Goal: Complete application form

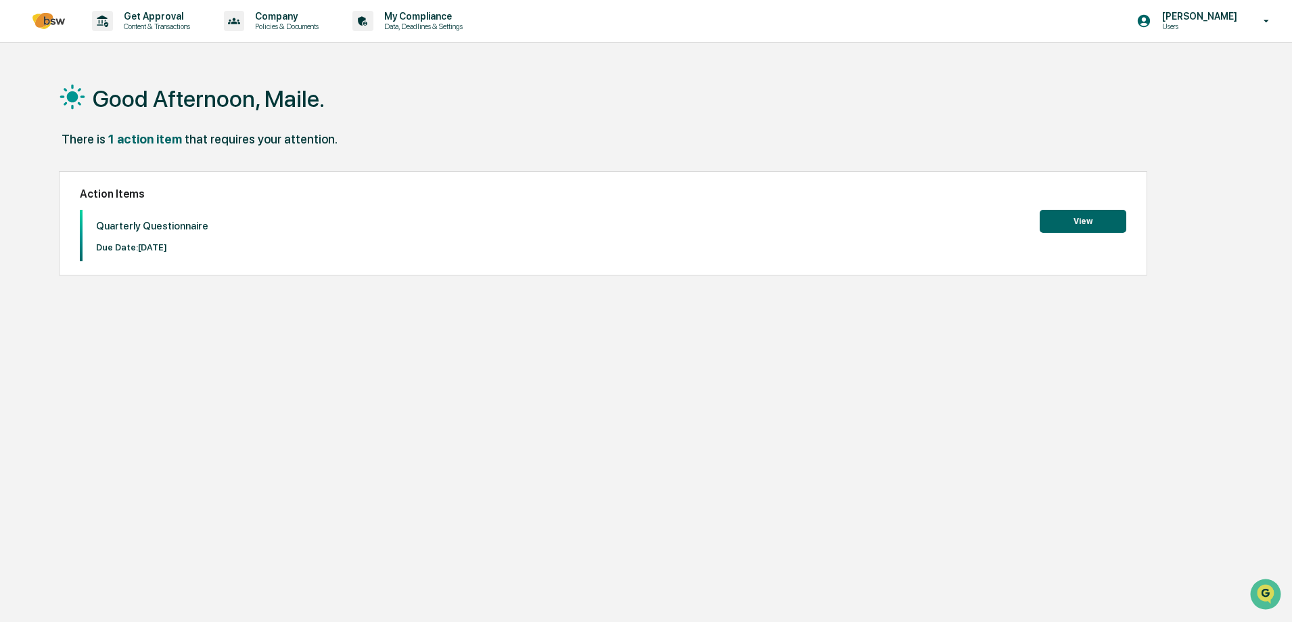
click at [1070, 220] on button "View" at bounding box center [1083, 221] width 87 height 23
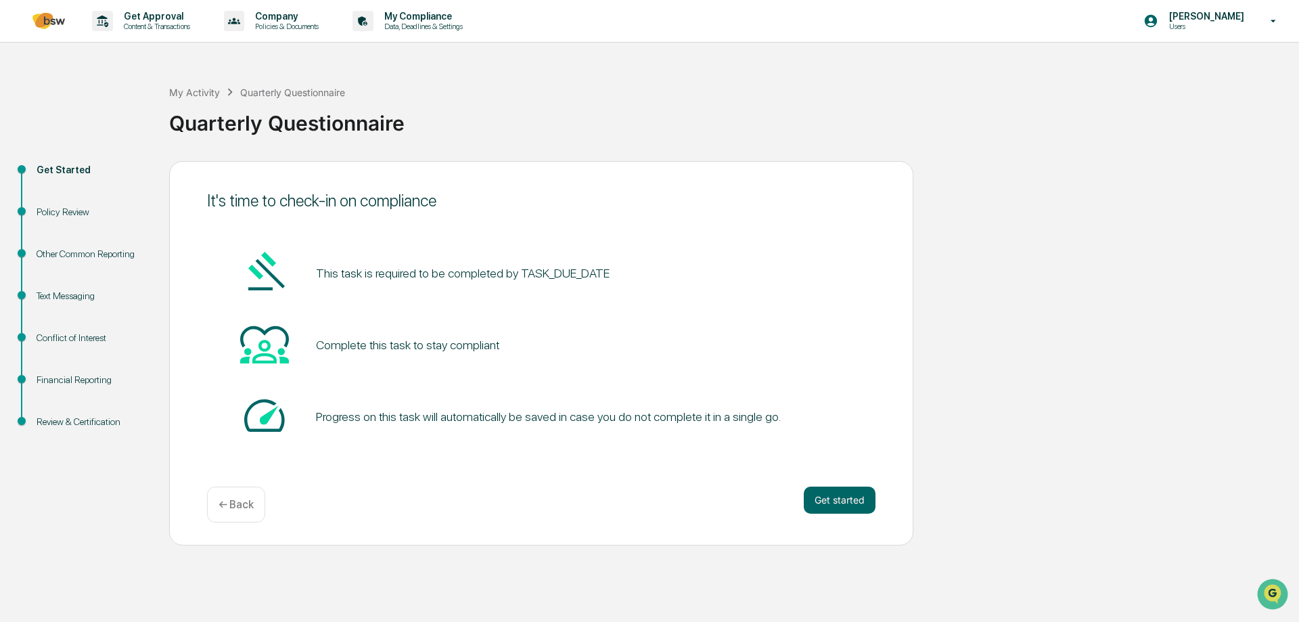
click at [844, 499] on button "Get started" at bounding box center [840, 499] width 72 height 27
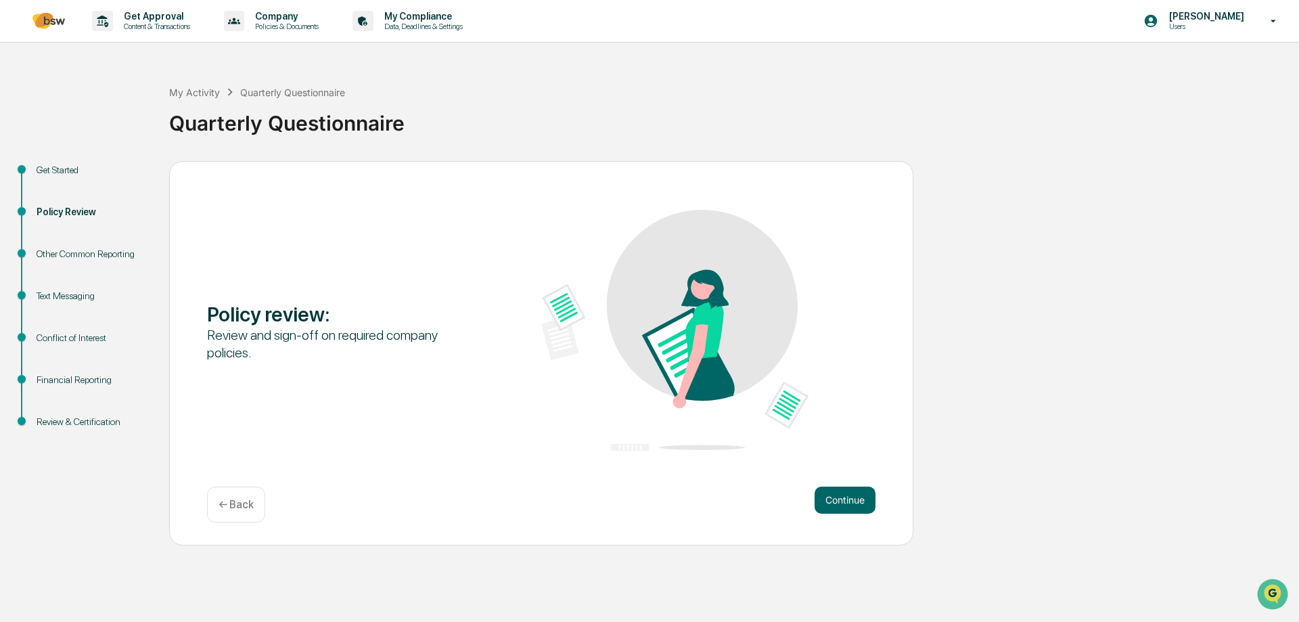
click at [842, 495] on button "Continue" at bounding box center [845, 499] width 61 height 27
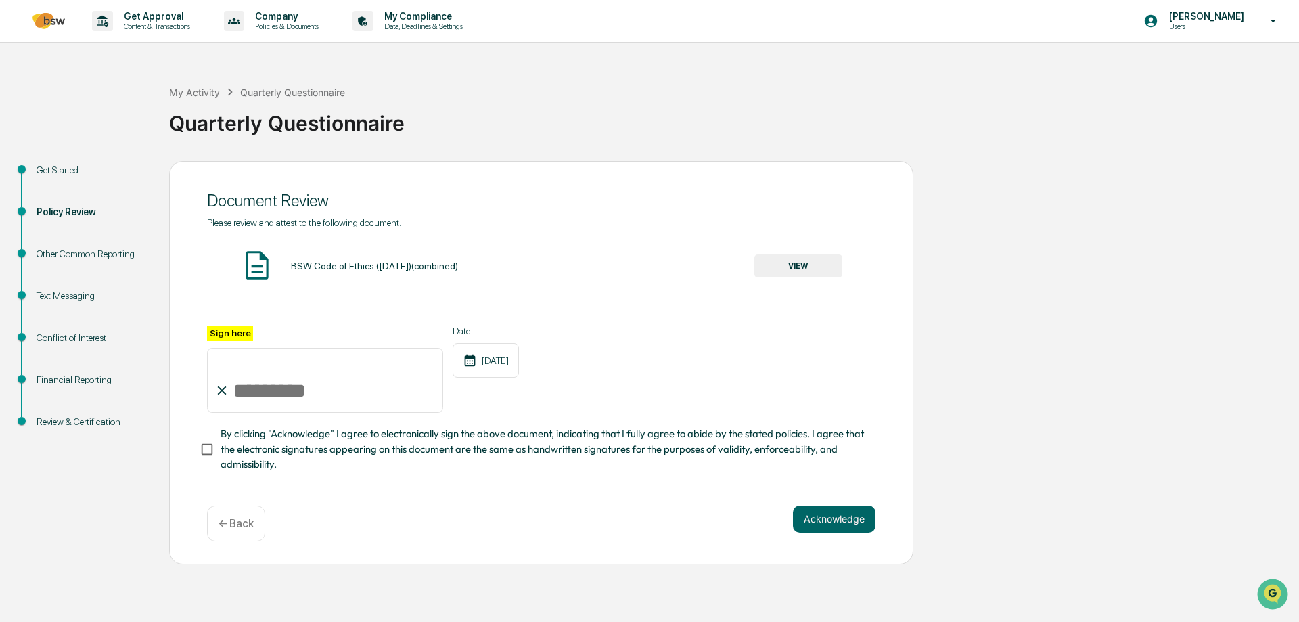
click at [797, 262] on button "VIEW" at bounding box center [798, 265] width 88 height 23
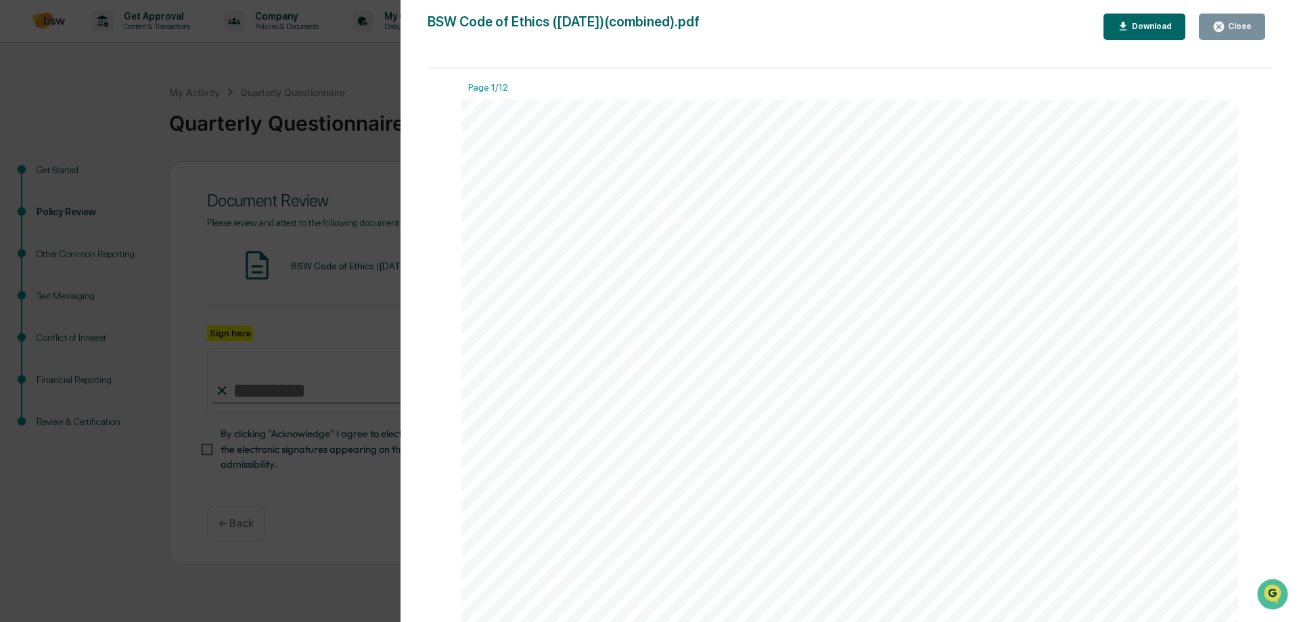
click at [1077, 320] on div "BSW WEALTH PARTNERS CODE OF ETHICS Amended 10/2025 This Code of Ethics 1 (the “…" at bounding box center [849, 601] width 777 height 1005
click at [1225, 22] on icon "button" at bounding box center [1219, 26] width 13 height 13
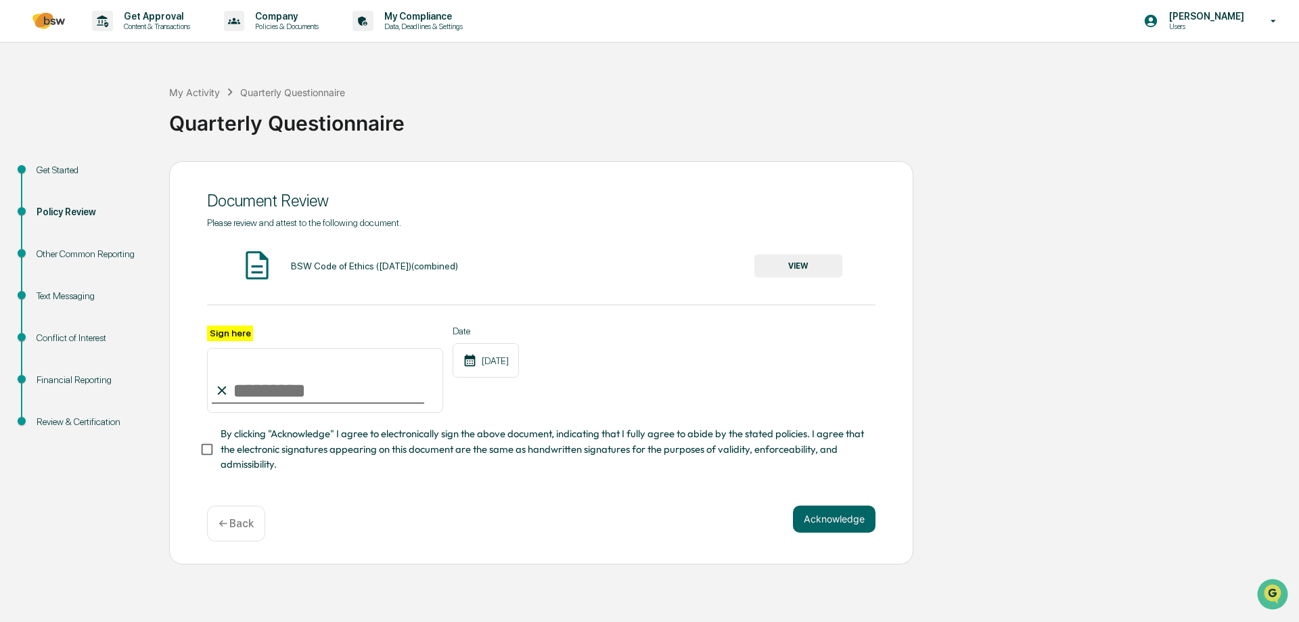
click at [288, 388] on input "Sign here" at bounding box center [325, 380] width 236 height 65
type input "**********"
click at [840, 520] on button "Acknowledge" at bounding box center [834, 518] width 83 height 27
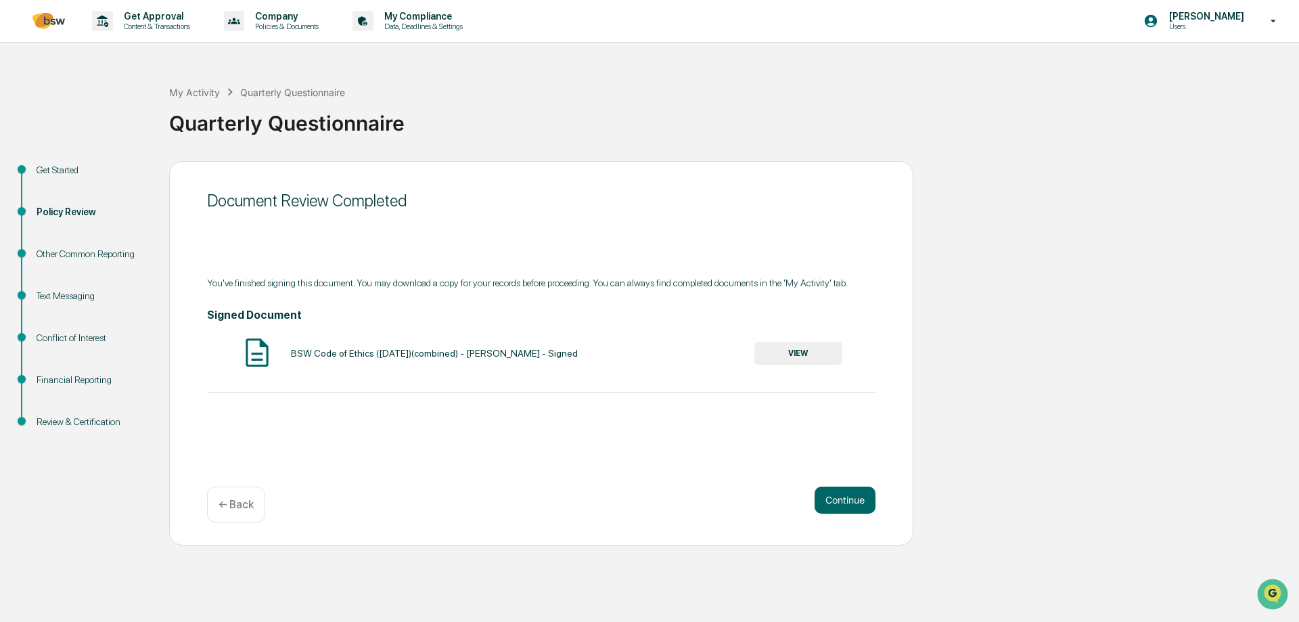
click at [853, 501] on button "Continue" at bounding box center [845, 499] width 61 height 27
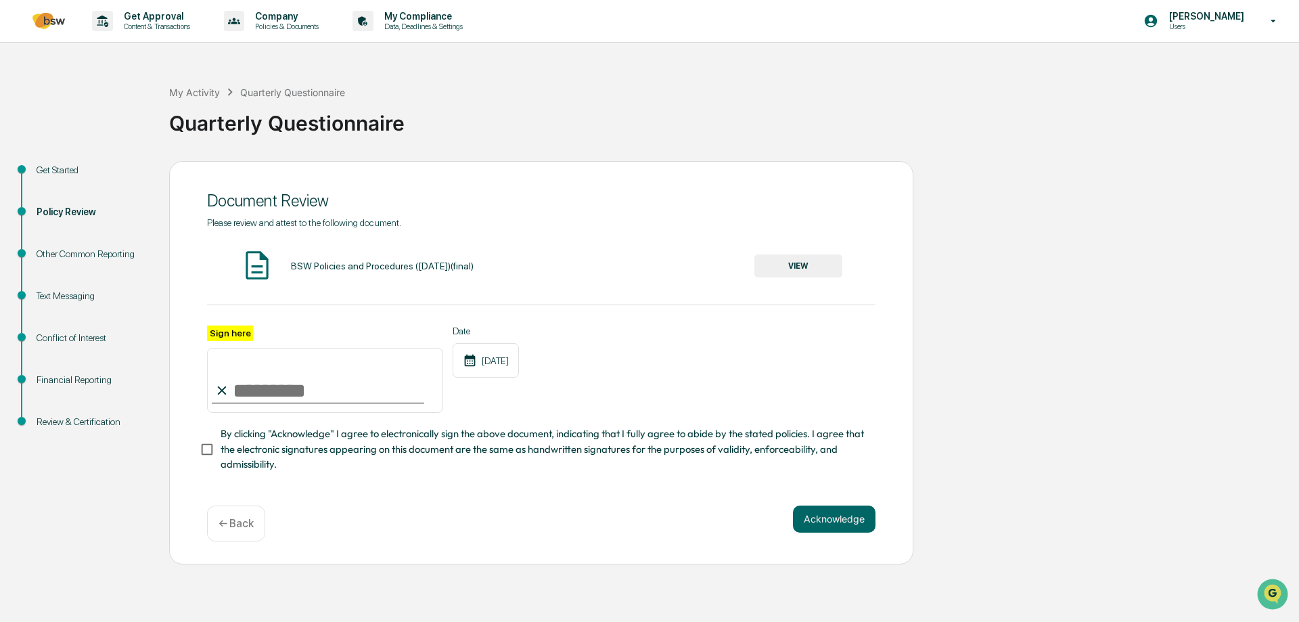
click at [794, 265] on button "VIEW" at bounding box center [798, 265] width 88 height 23
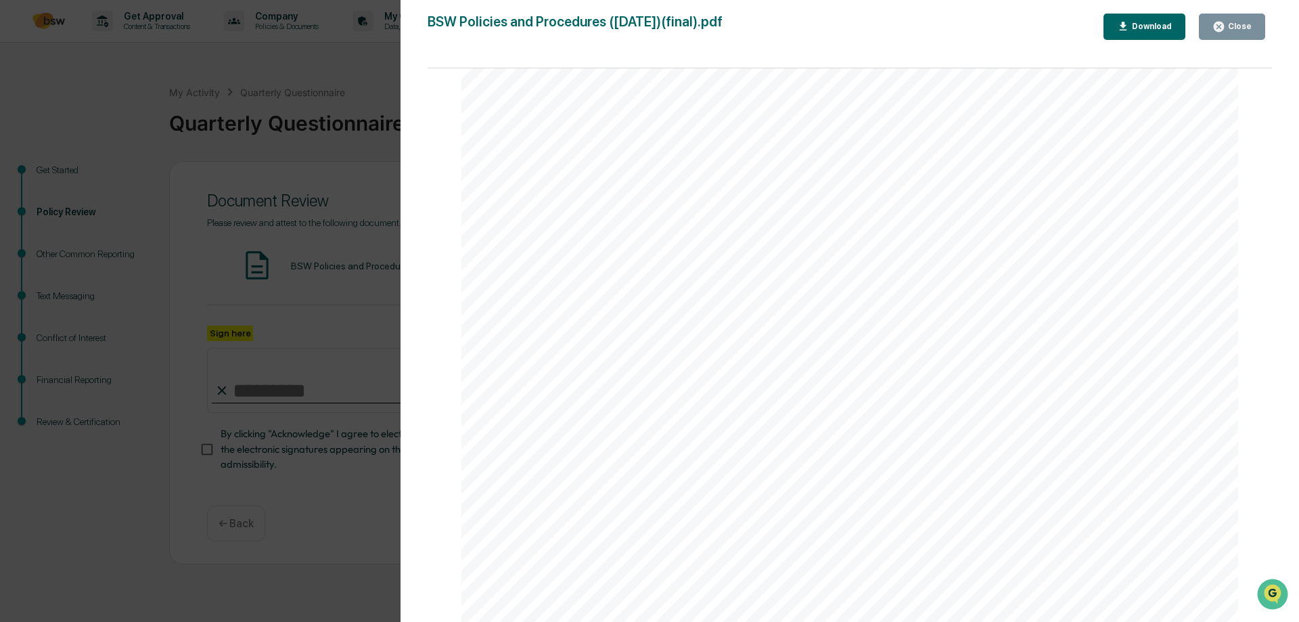
scroll to position [4330, 0]
click at [1234, 397] on div "4 Table of Contents MAINTENANCE OF BOOKS AND RECORDS ..........................…" at bounding box center [849, 469] width 777 height 1005
click at [1233, 26] on div "Close" at bounding box center [1238, 26] width 26 height 9
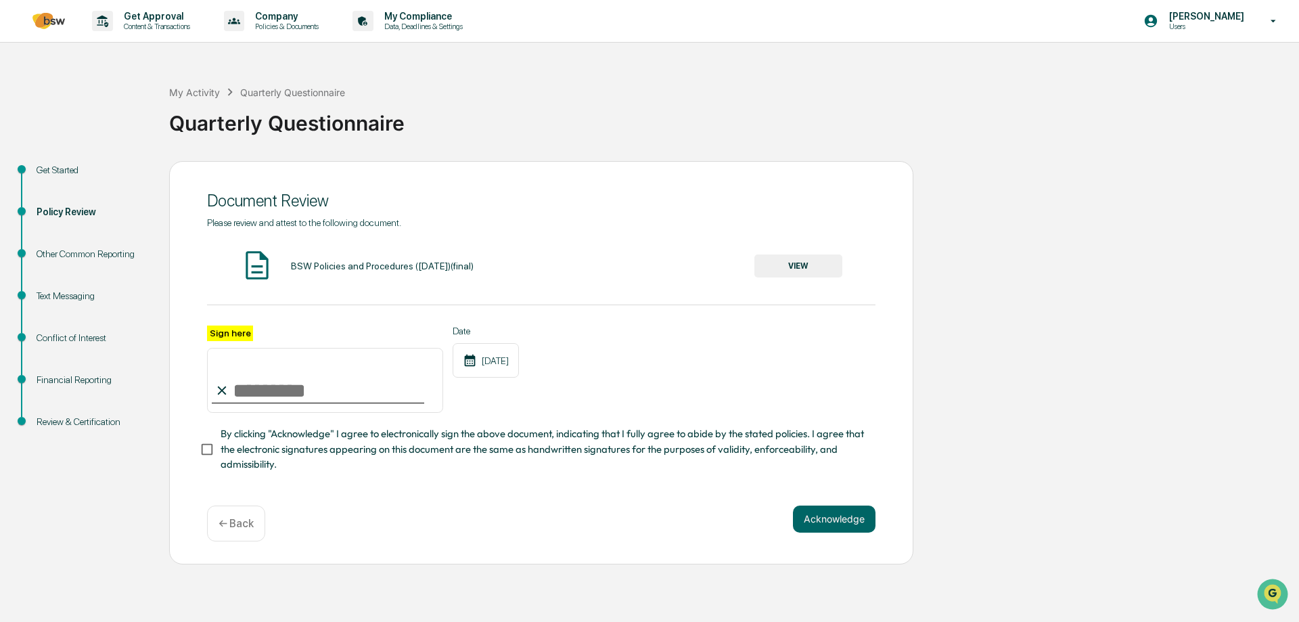
click at [360, 401] on input "Sign here" at bounding box center [325, 380] width 236 height 65
type input "**********"
click at [816, 522] on button "Acknowledge" at bounding box center [834, 518] width 83 height 27
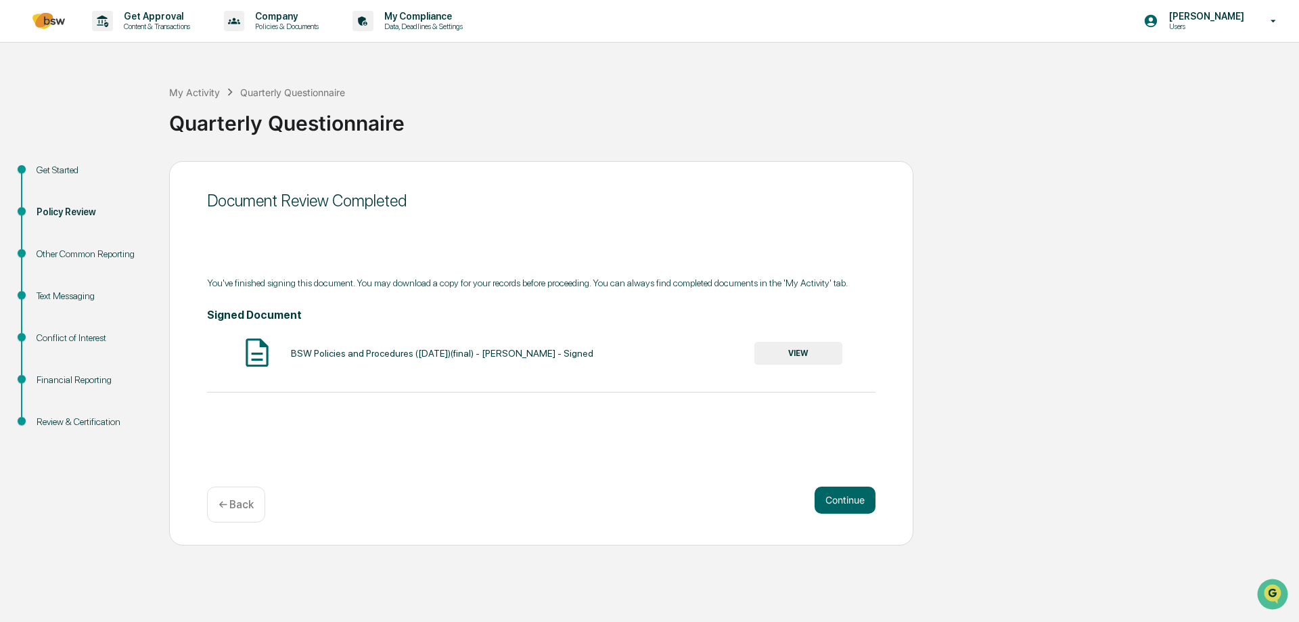
click at [804, 355] on button "VIEW" at bounding box center [798, 353] width 88 height 23
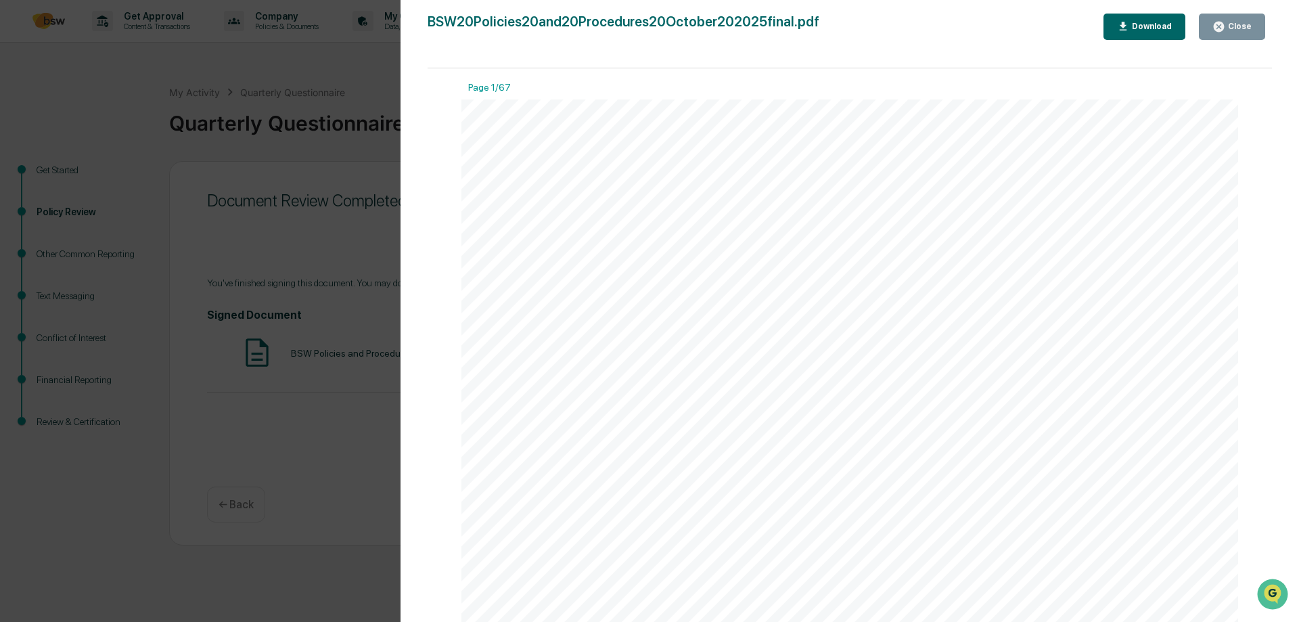
click at [1233, 33] on button "Close" at bounding box center [1232, 27] width 66 height 26
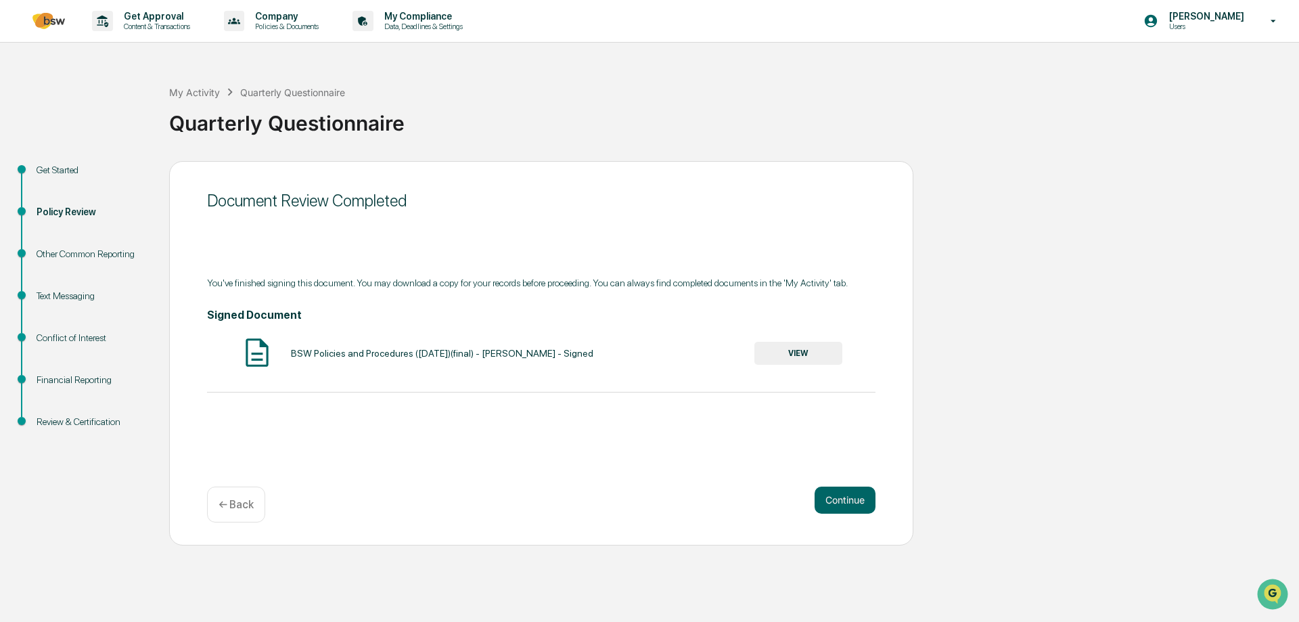
click at [865, 497] on button "Continue" at bounding box center [845, 499] width 61 height 27
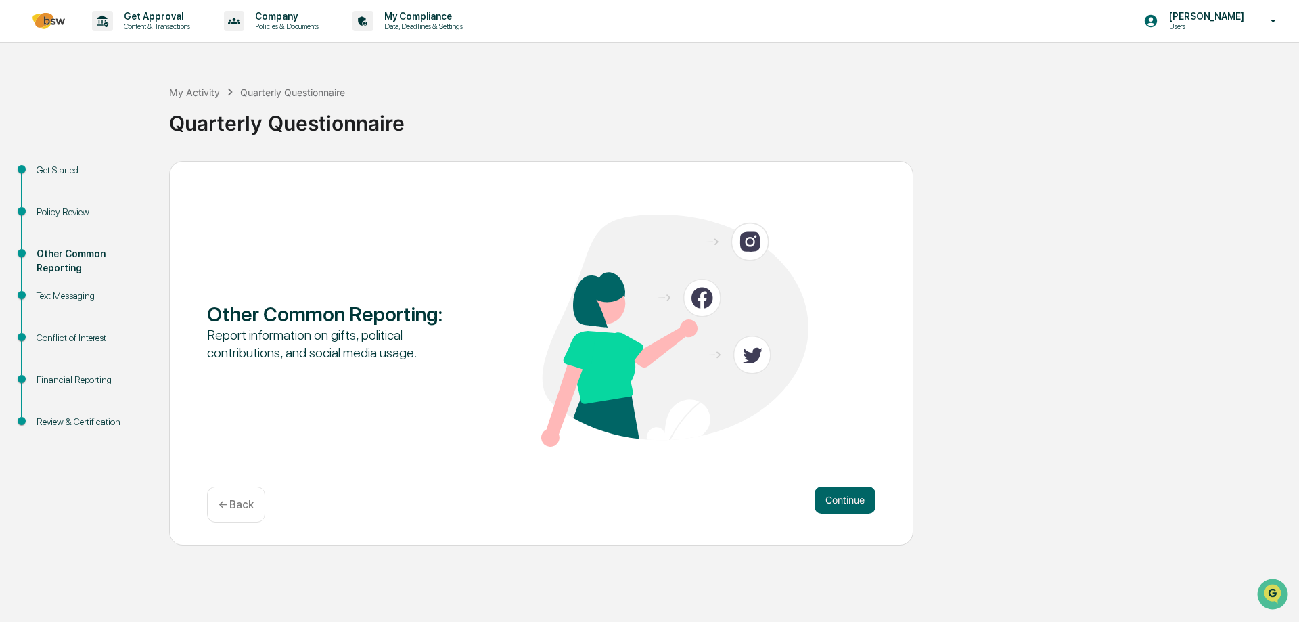
click at [836, 491] on button "Continue" at bounding box center [845, 499] width 61 height 27
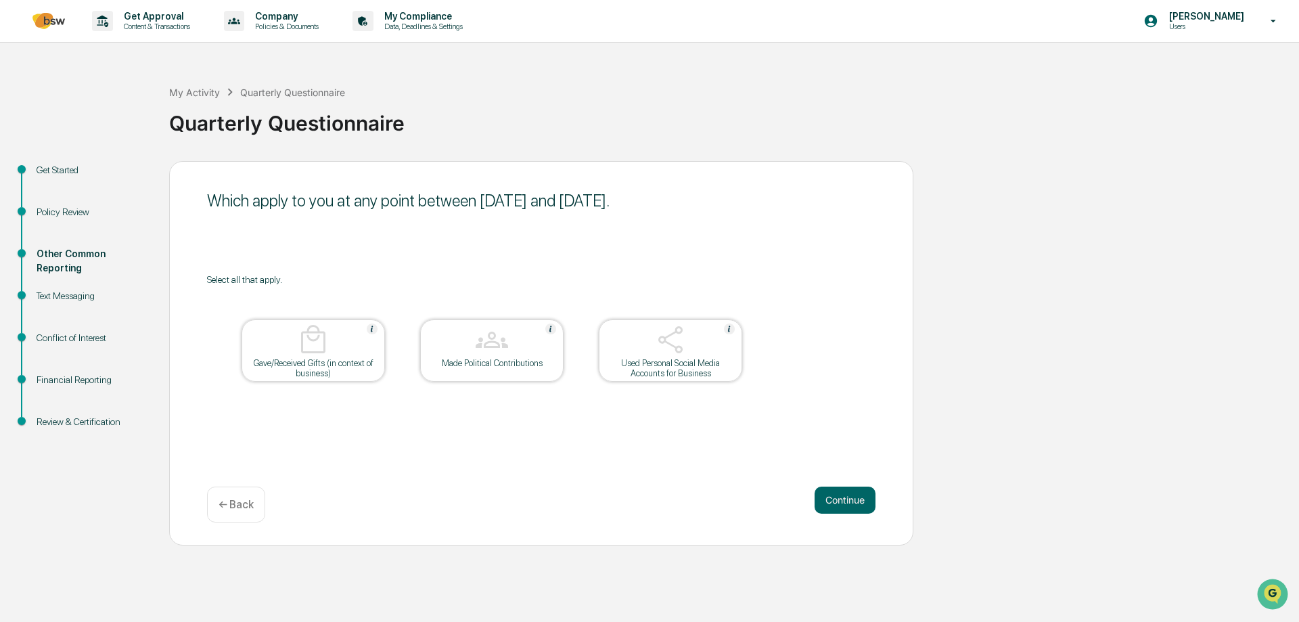
click at [291, 344] on div at bounding box center [313, 340] width 135 height 35
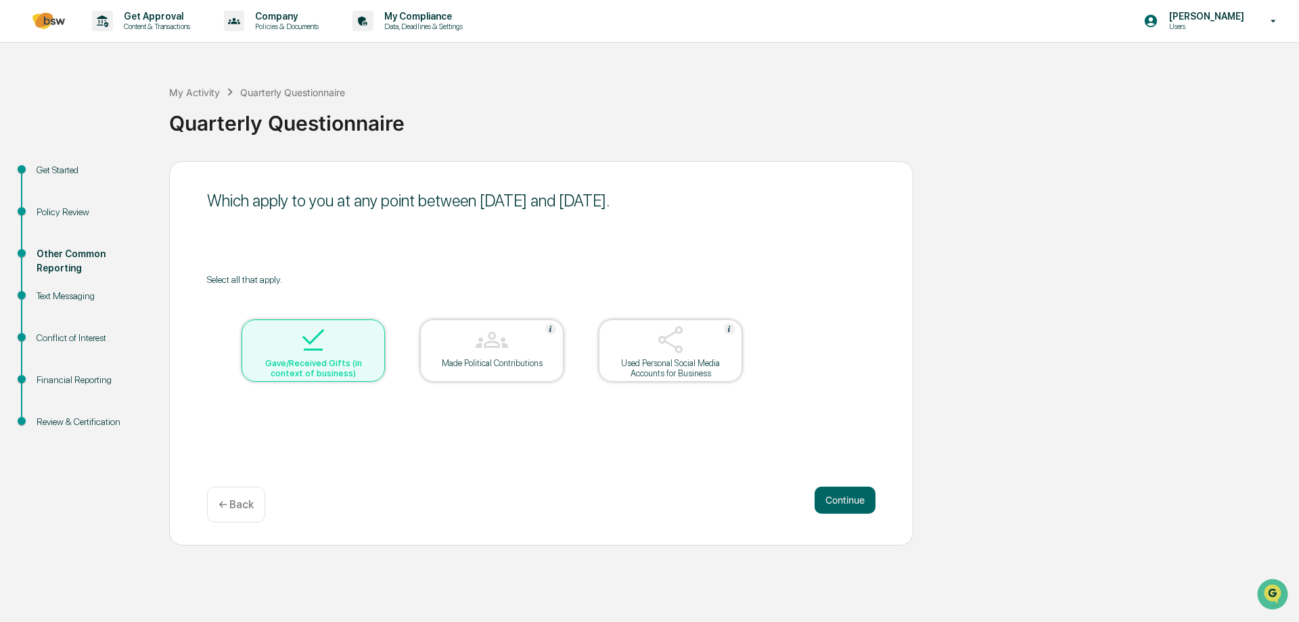
click at [329, 382] on table "Gave/Received Gifts (in context of business) Made Political Contributions Used …" at bounding box center [492, 350] width 570 height 131
click at [216, 504] on div "← Back" at bounding box center [236, 504] width 58 height 36
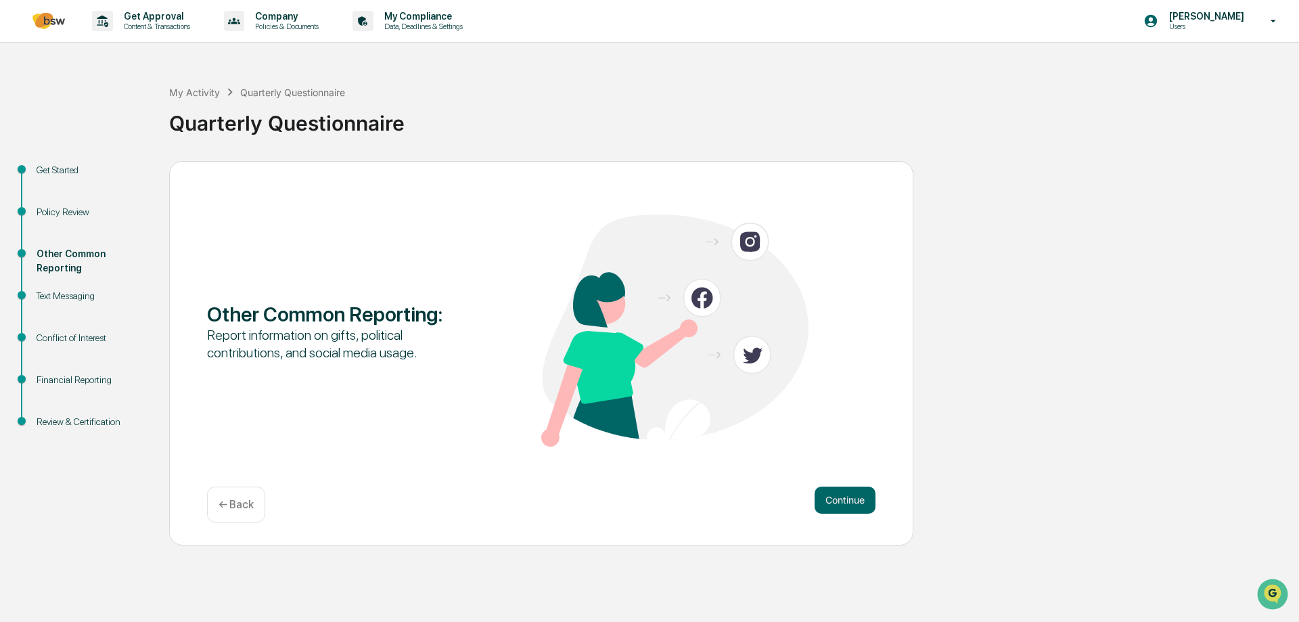
click at [839, 500] on button "Continue" at bounding box center [845, 499] width 61 height 27
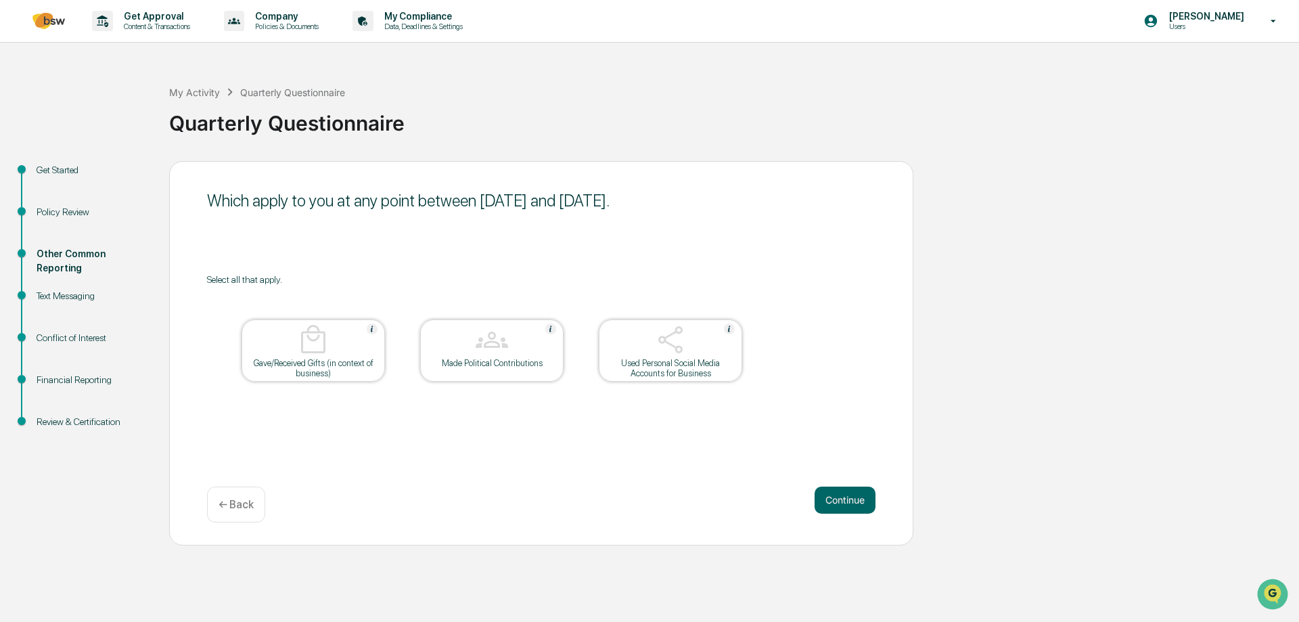
click at [294, 359] on div "Gave/Received Gifts (in context of business)" at bounding box center [313, 368] width 122 height 20
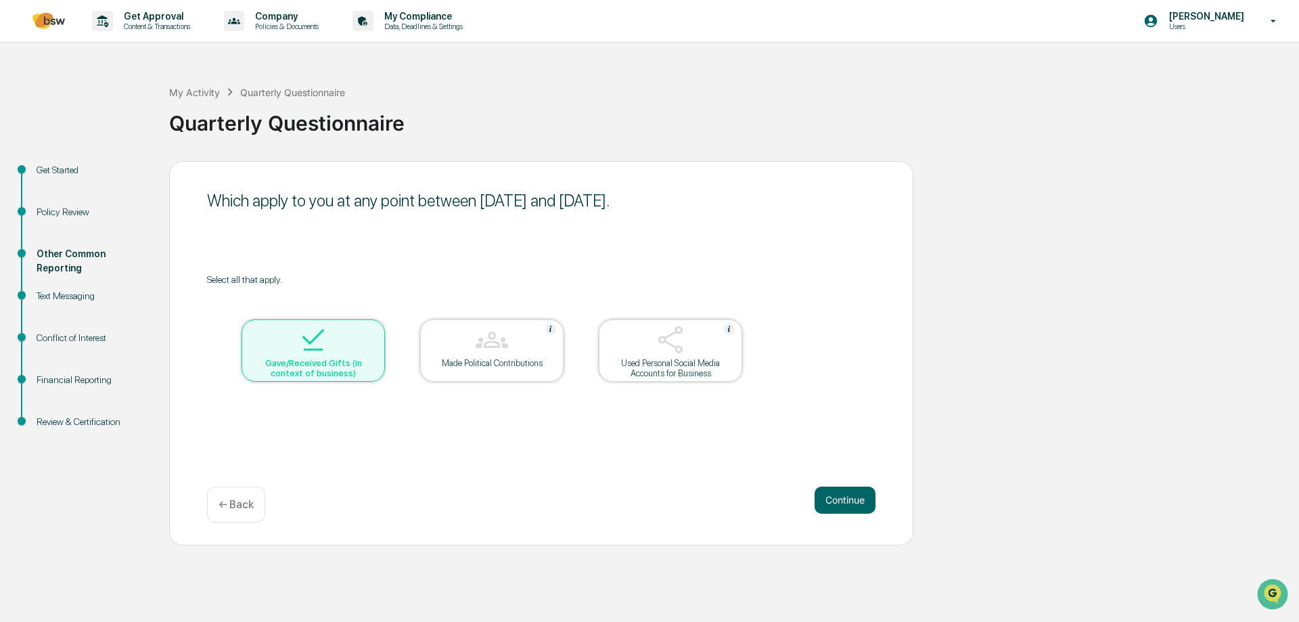
click at [466, 326] on div at bounding box center [491, 340] width 135 height 35
click at [848, 495] on button "Continue" at bounding box center [845, 499] width 61 height 27
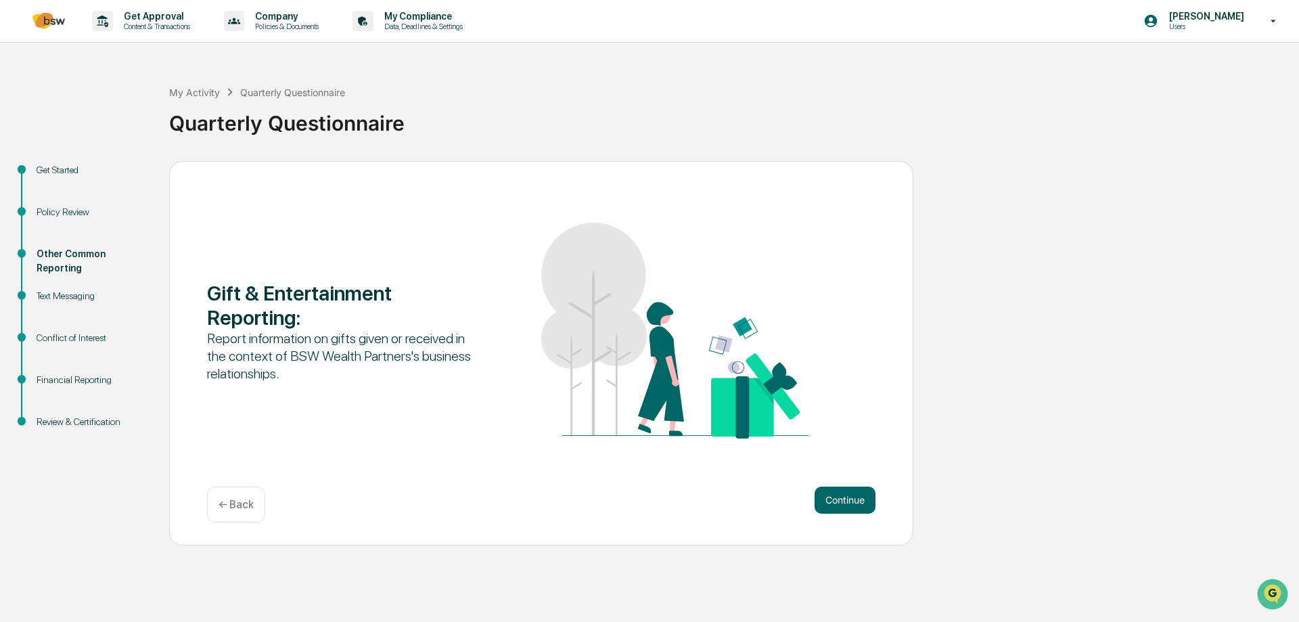
click at [853, 499] on button "Continue" at bounding box center [845, 499] width 61 height 27
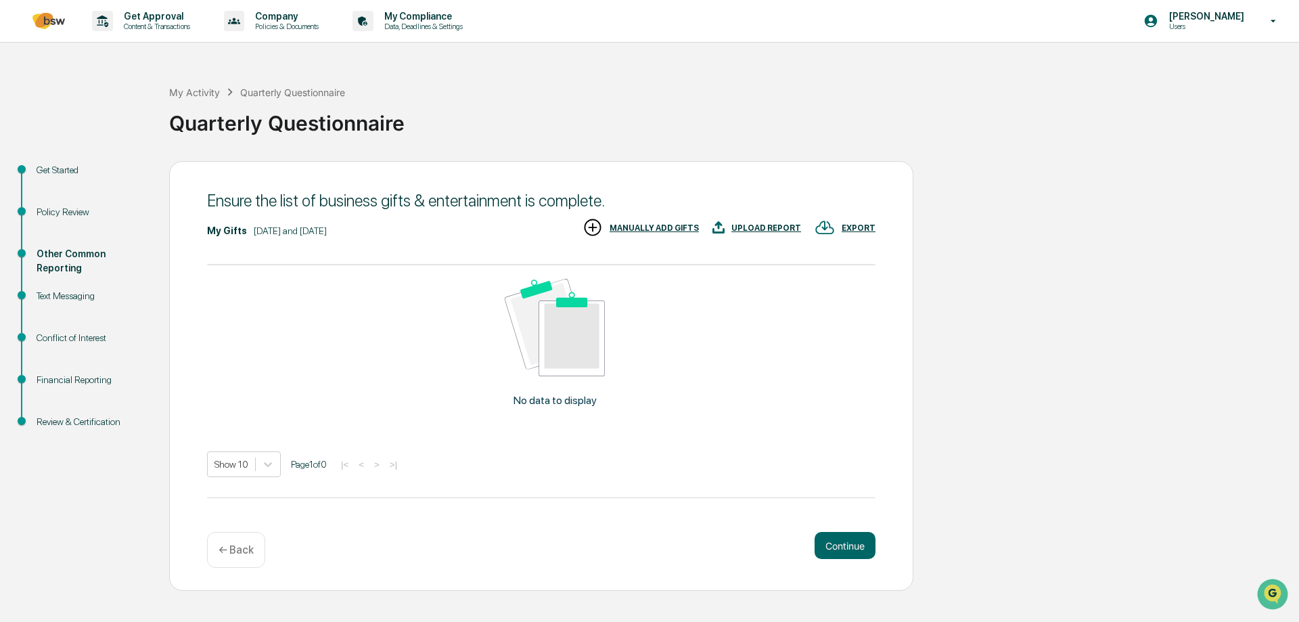
click at [238, 554] on p "← Back" at bounding box center [236, 549] width 35 height 13
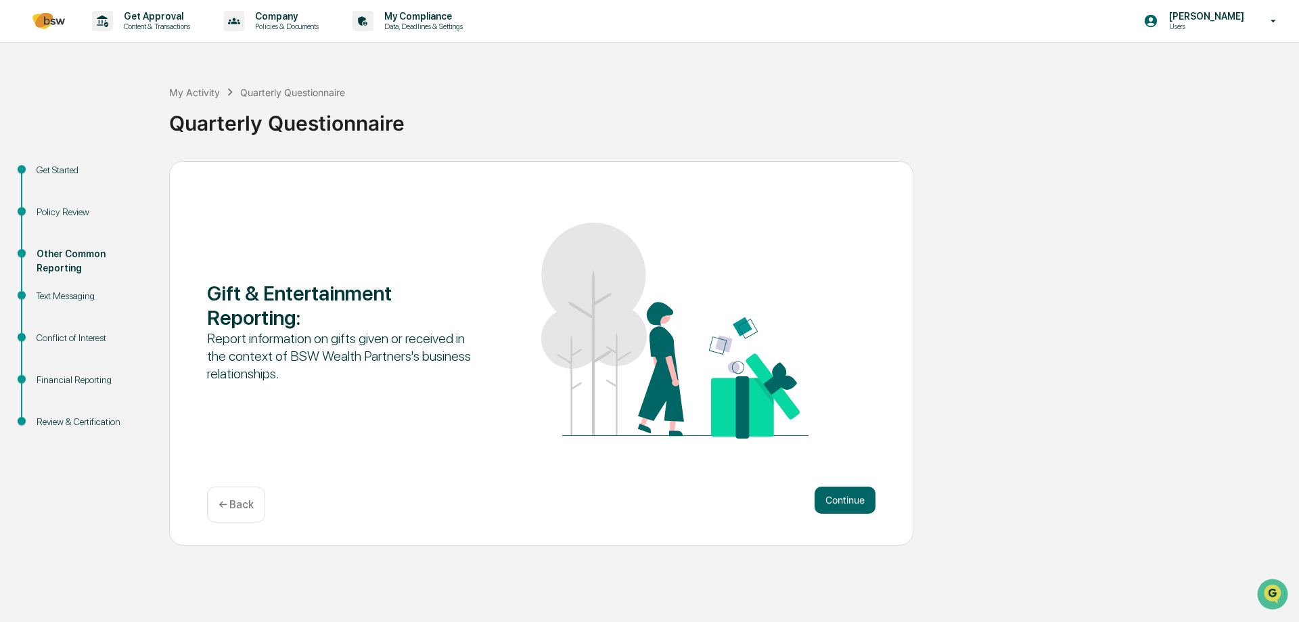
click at [243, 521] on div "← Back" at bounding box center [236, 504] width 58 height 36
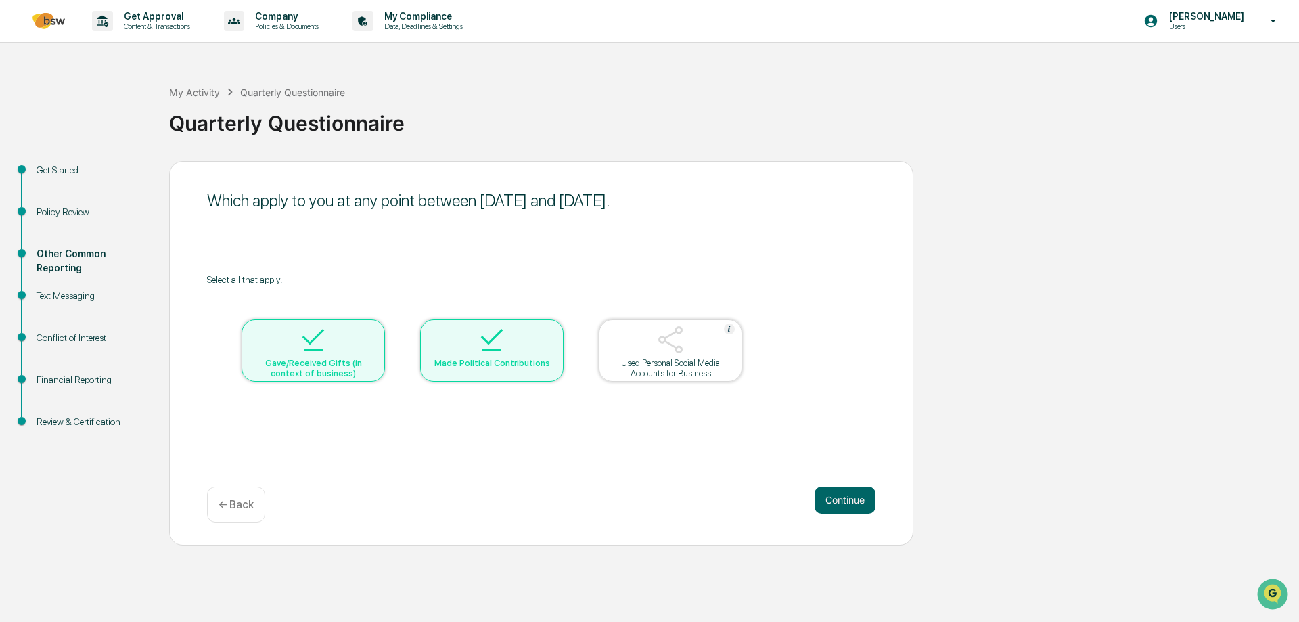
click at [327, 365] on div "Gave/Received Gifts (in context of business)" at bounding box center [313, 368] width 122 height 20
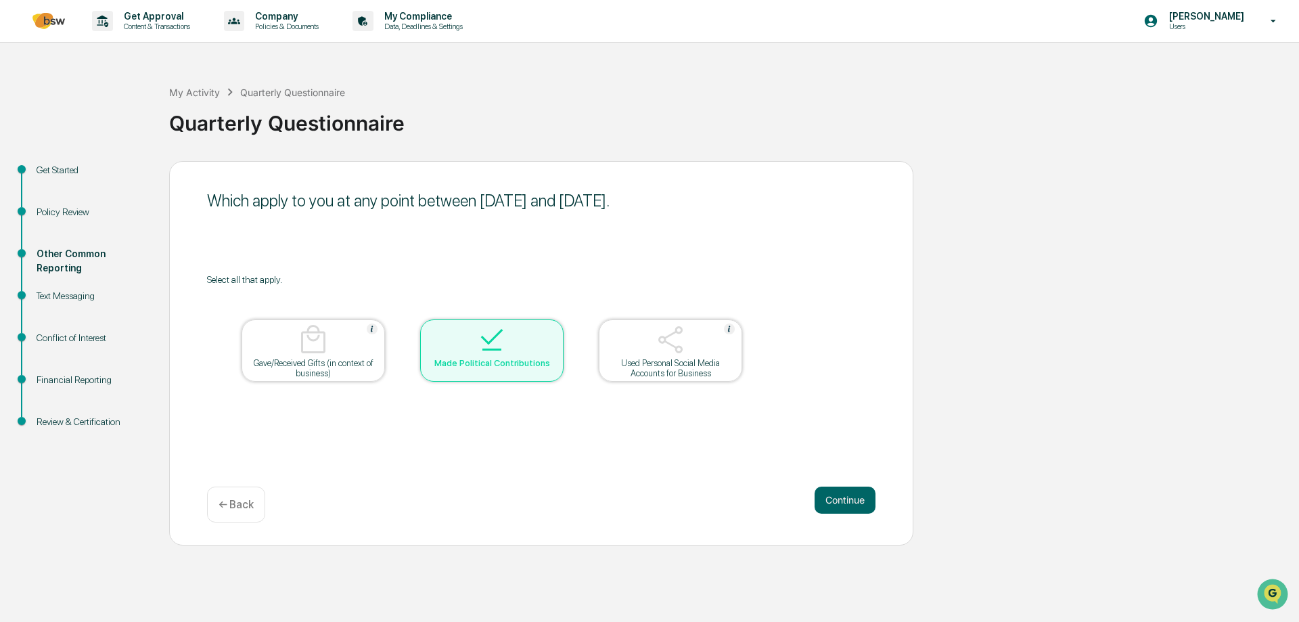
click at [468, 341] on div at bounding box center [491, 340] width 135 height 35
click at [823, 501] on button "Continue" at bounding box center [845, 499] width 61 height 27
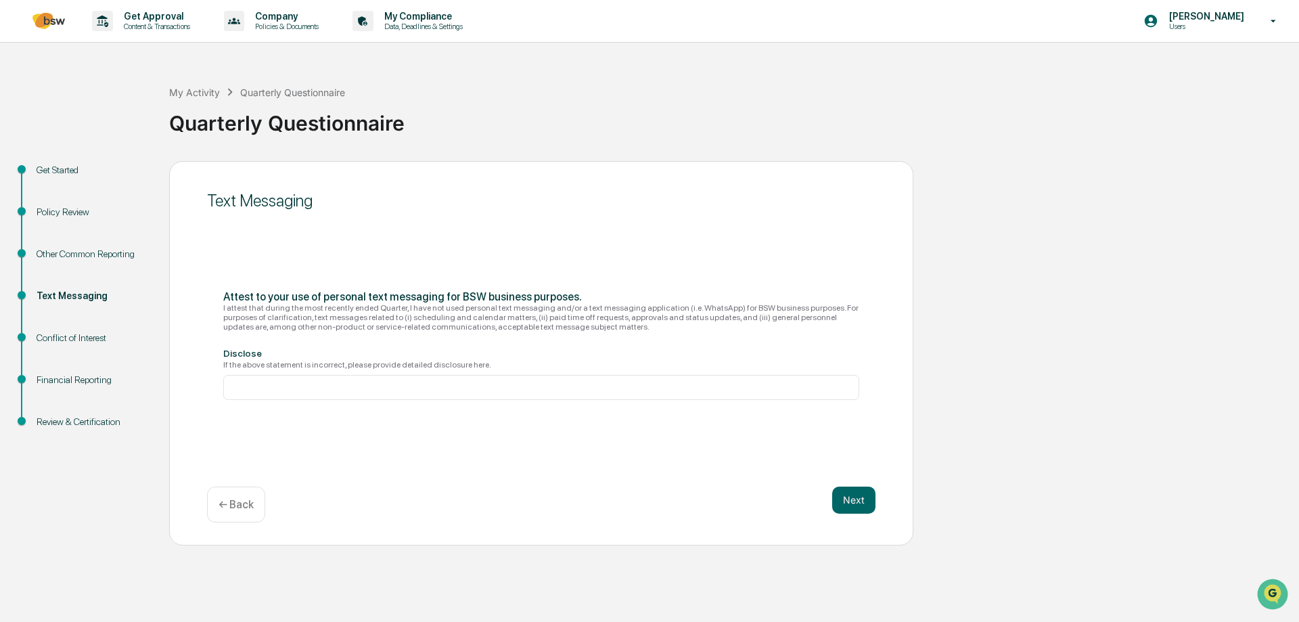
click at [852, 504] on button "Next" at bounding box center [853, 499] width 43 height 27
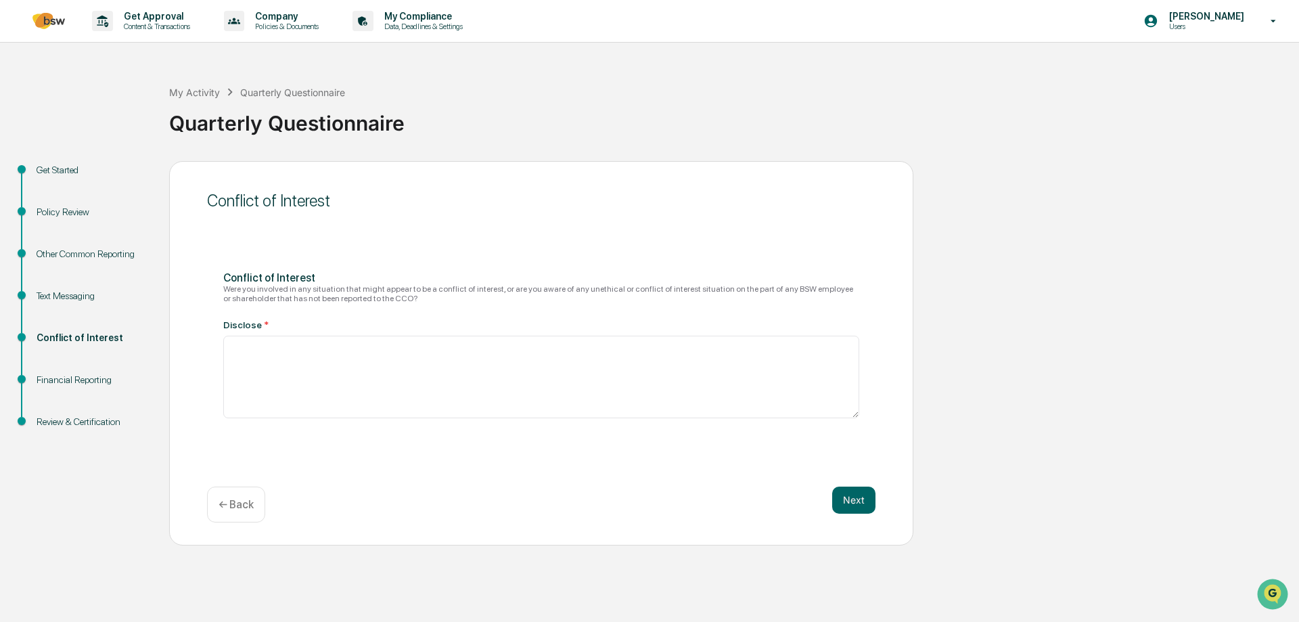
click at [865, 505] on button "Next" at bounding box center [853, 499] width 43 height 27
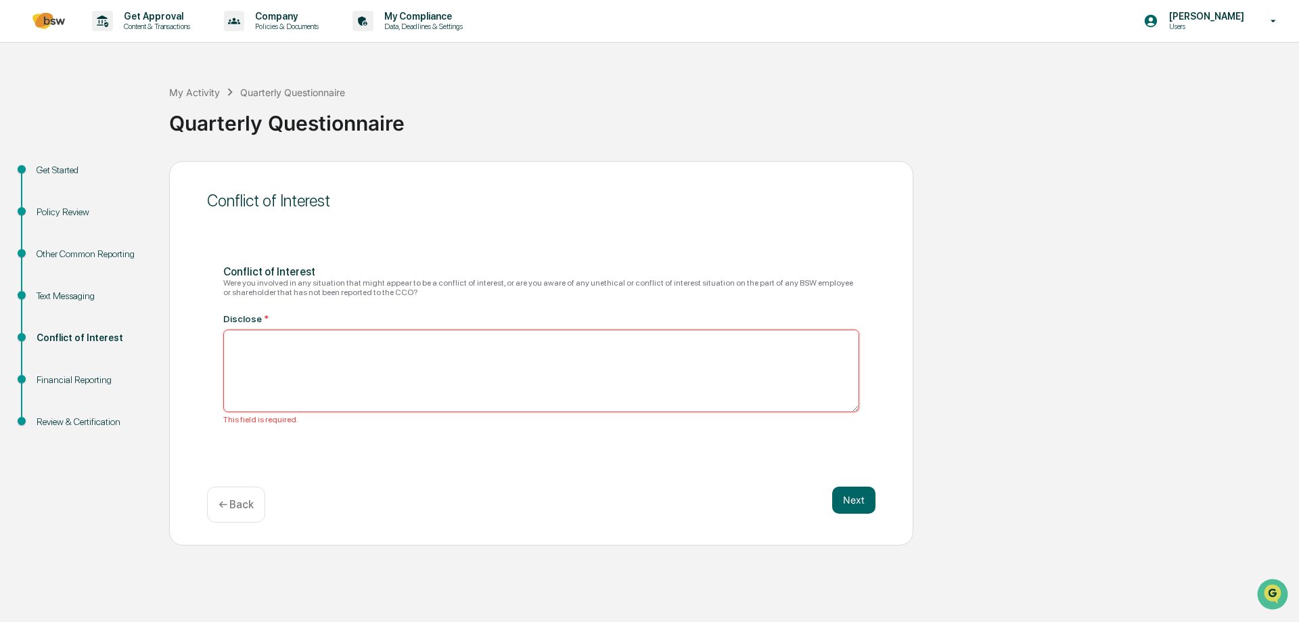
click at [418, 376] on textarea at bounding box center [541, 371] width 636 height 83
type textarea "**"
click at [840, 499] on button "Next" at bounding box center [853, 499] width 43 height 27
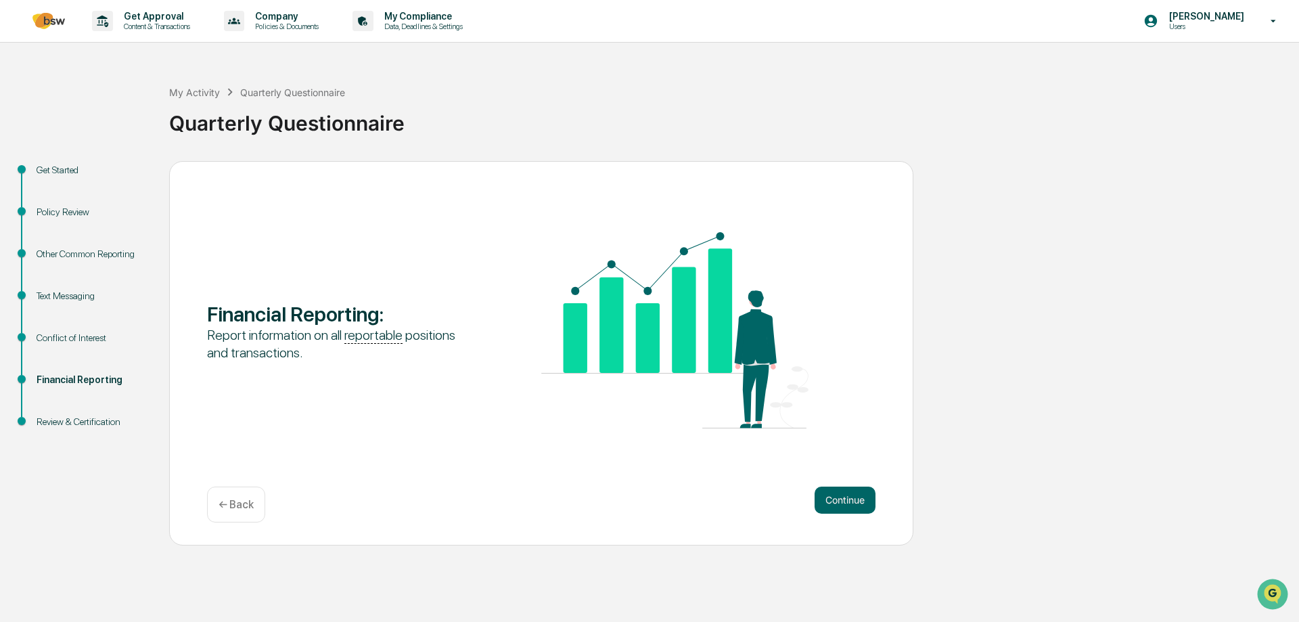
click at [840, 514] on div "Continue ← Back" at bounding box center [541, 504] width 669 height 36
click at [842, 500] on button "Continue" at bounding box center [845, 499] width 61 height 27
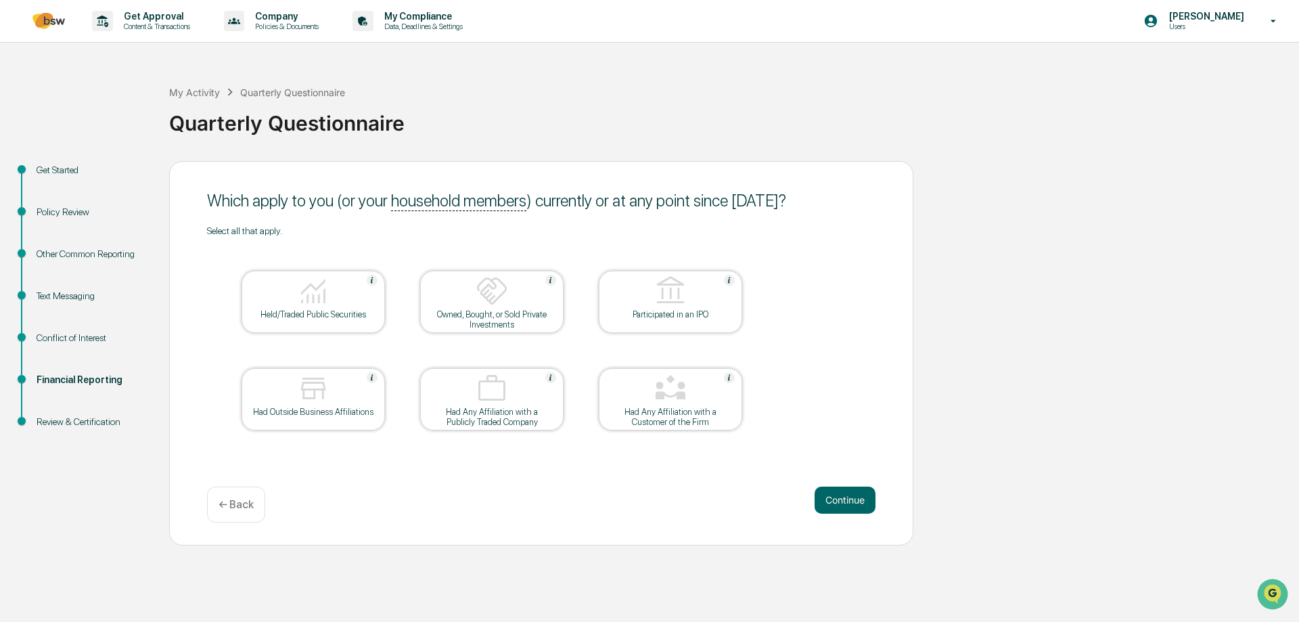
click at [849, 501] on button "Continue" at bounding box center [845, 499] width 61 height 27
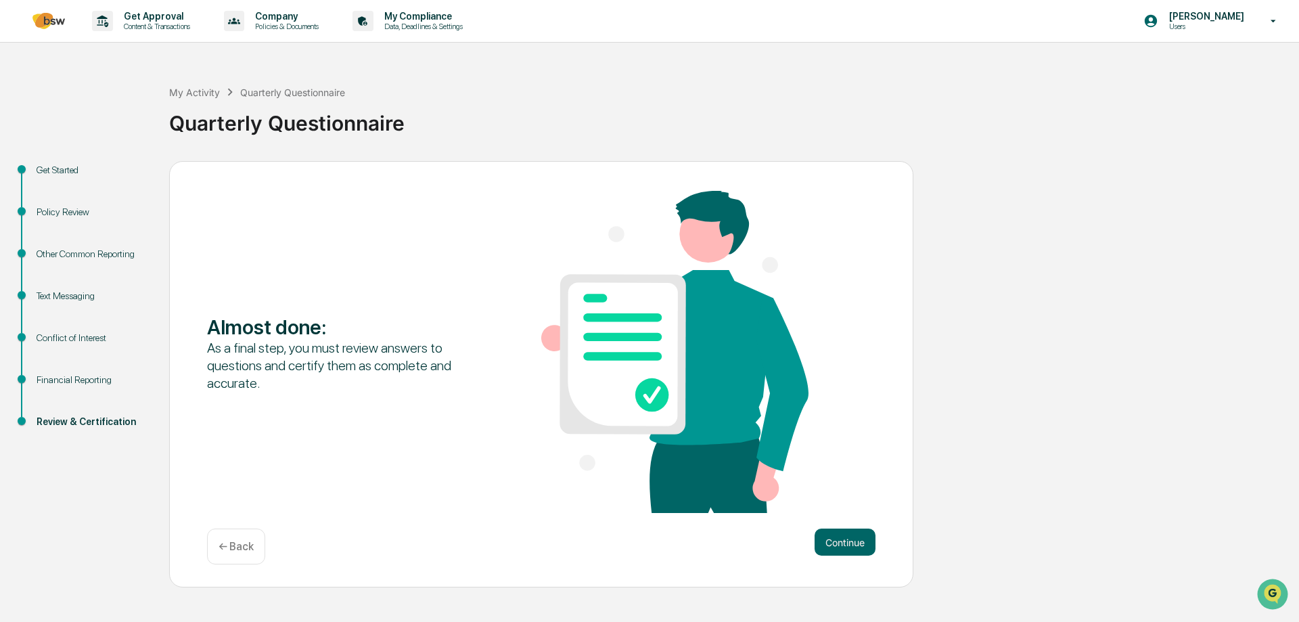
click at [828, 541] on button "Continue" at bounding box center [845, 541] width 61 height 27
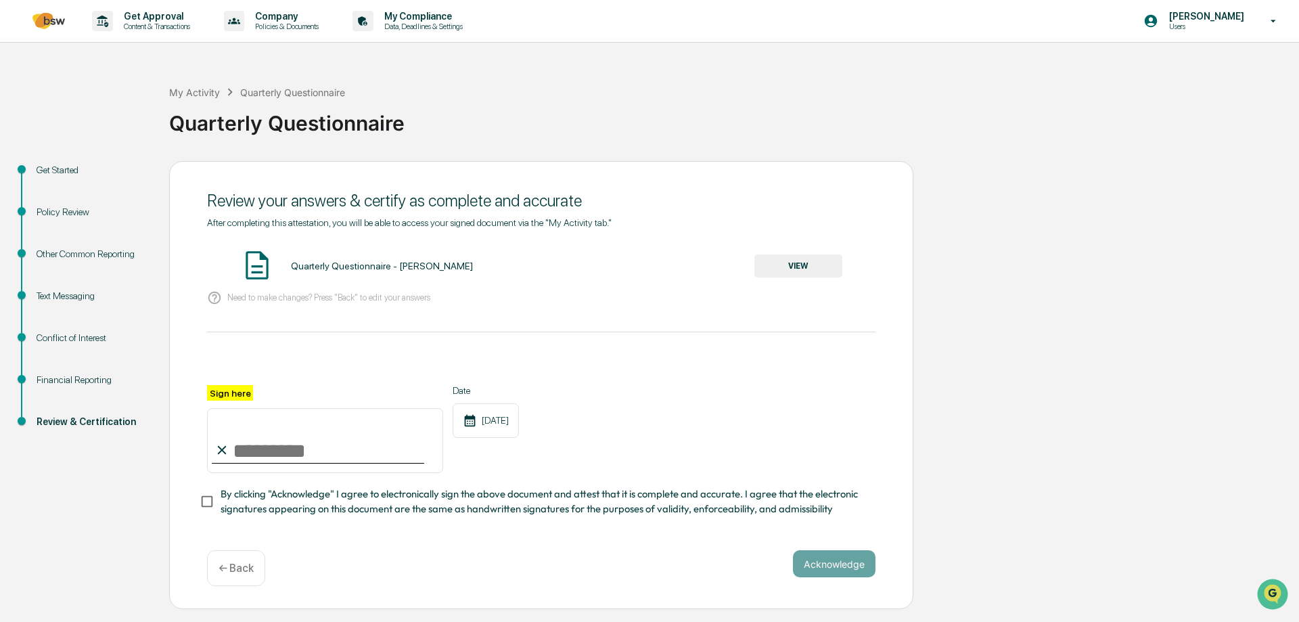
click at [359, 447] on input "Sign here" at bounding box center [325, 440] width 236 height 65
click at [816, 267] on button "VIEW" at bounding box center [798, 265] width 88 height 23
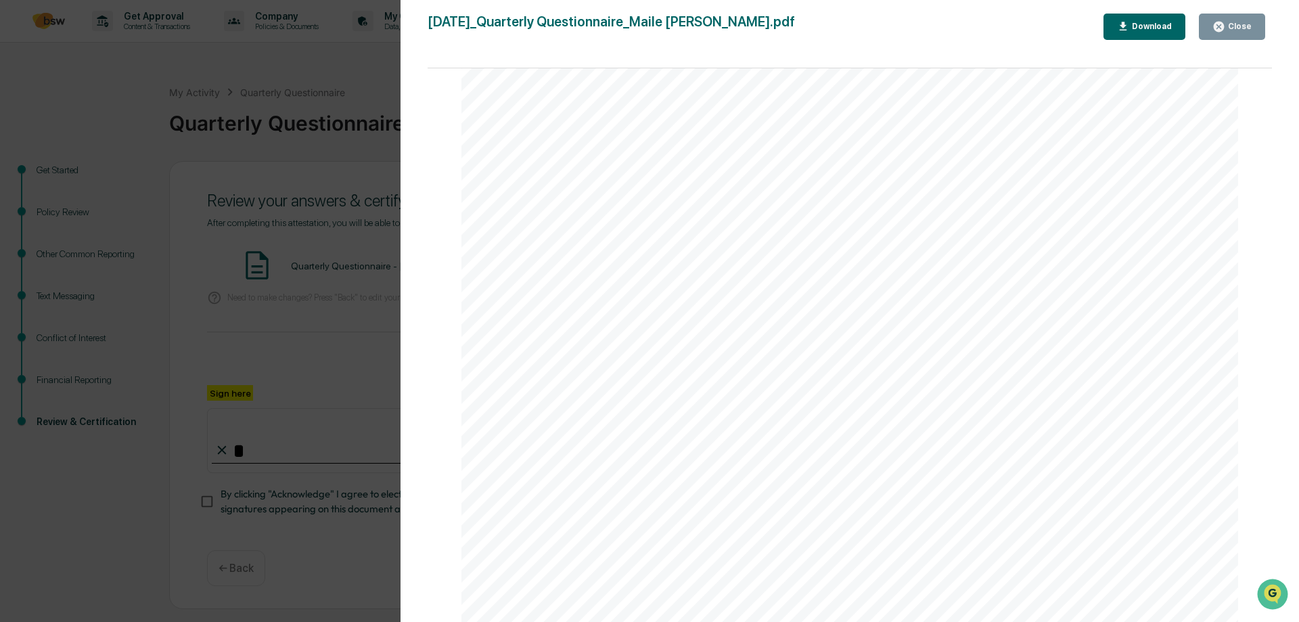
scroll to position [0, 0]
click at [1236, 24] on div "Close" at bounding box center [1238, 26] width 26 height 9
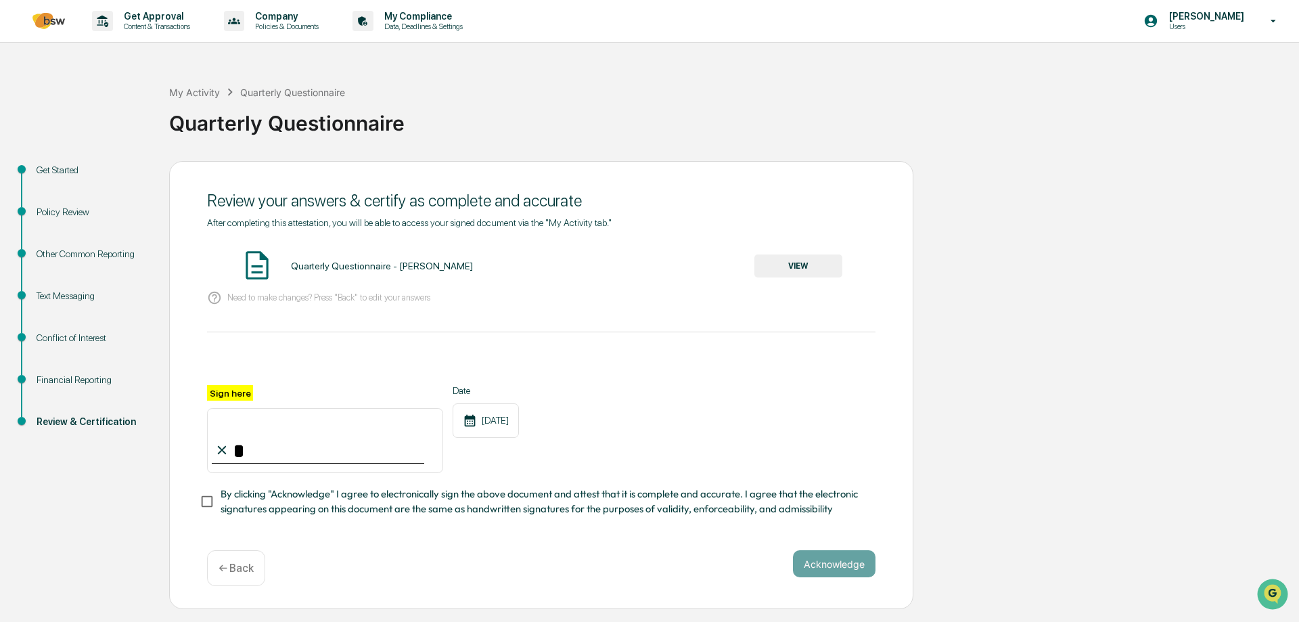
click at [280, 459] on input "*" at bounding box center [325, 440] width 236 height 65
type input "**********"
click at [829, 562] on button "Acknowledge" at bounding box center [834, 563] width 83 height 27
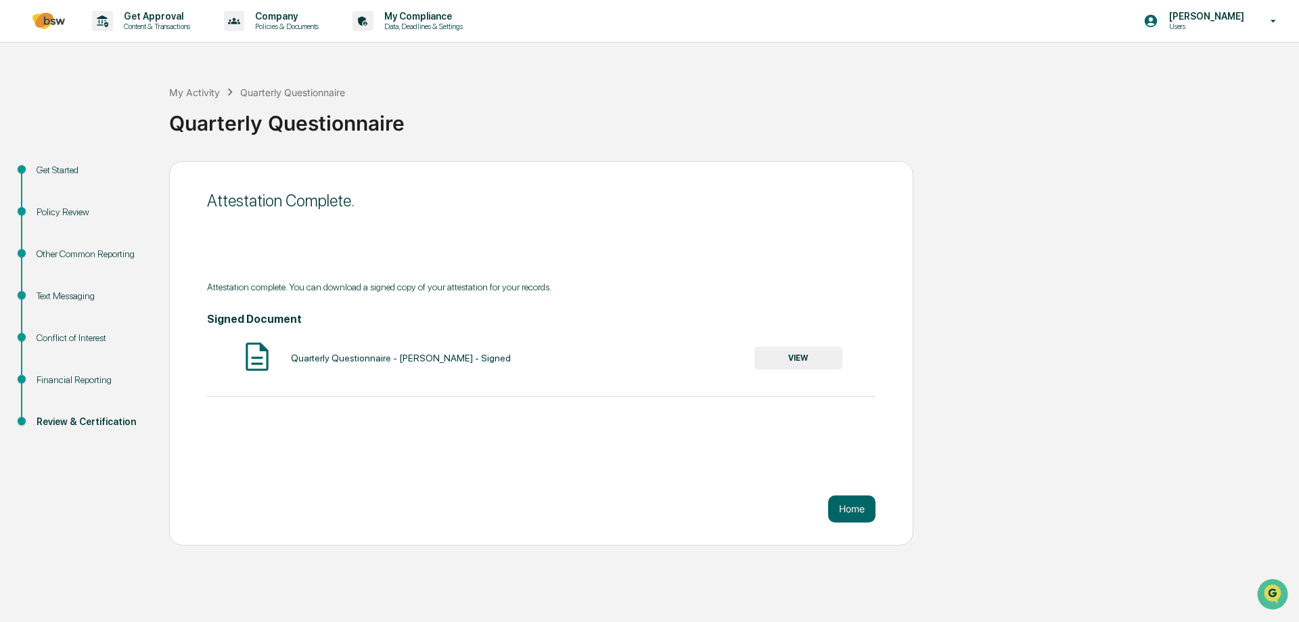
click at [784, 357] on button "VIEW" at bounding box center [798, 357] width 88 height 23
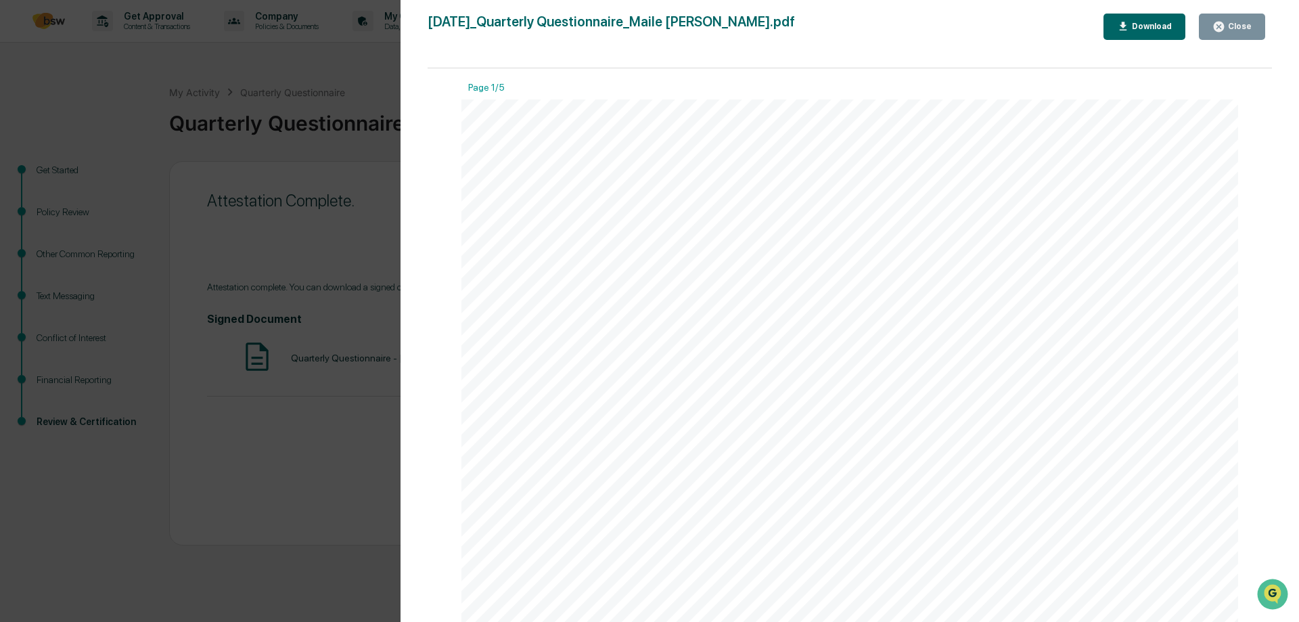
click at [1219, 22] on icon "button" at bounding box center [1219, 26] width 13 height 13
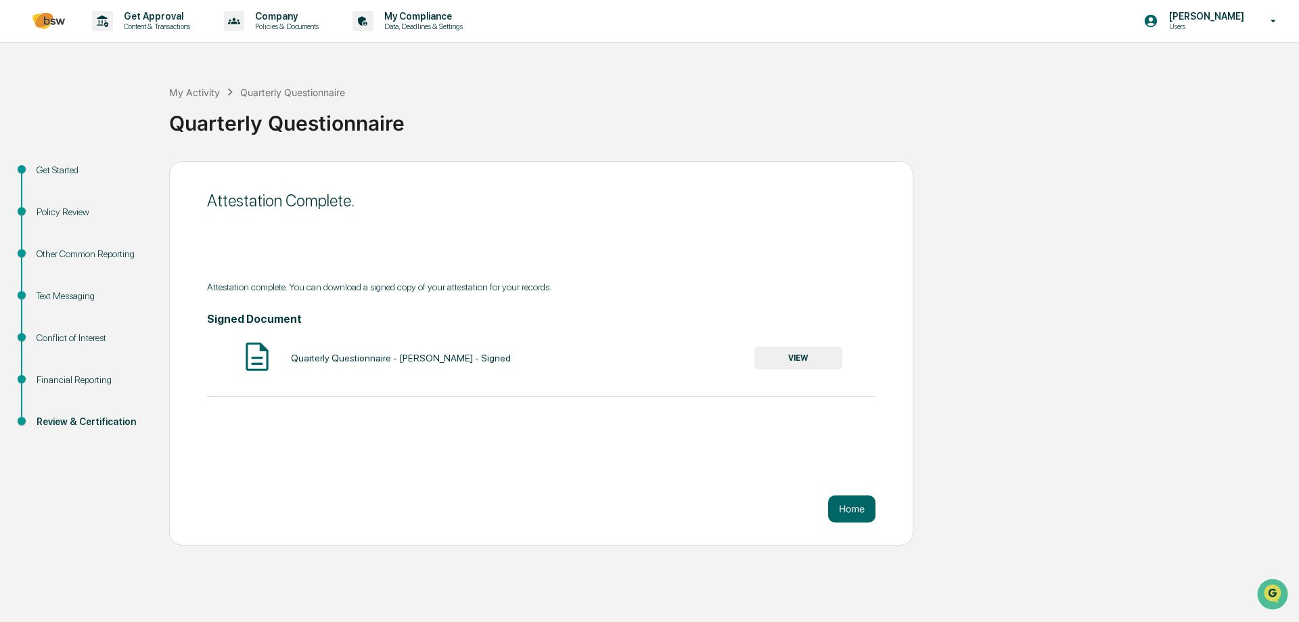
click at [852, 511] on button "Home" at bounding box center [851, 508] width 47 height 27
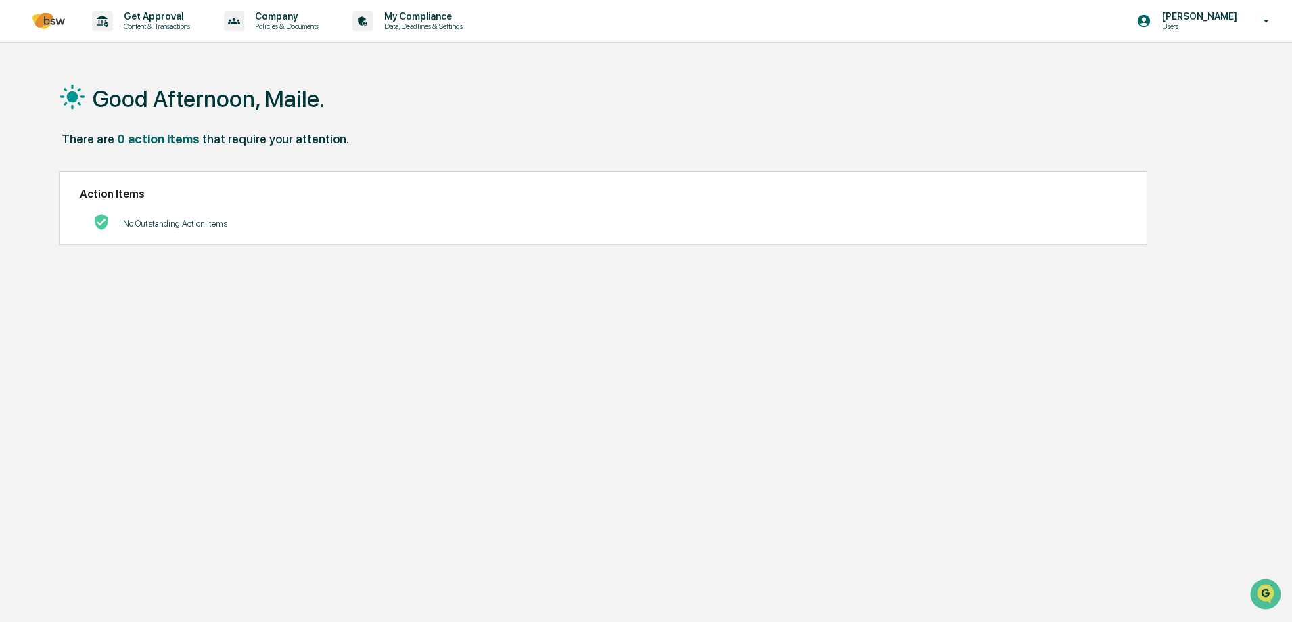
click at [1215, 24] on p "Users" at bounding box center [1198, 26] width 93 height 9
click at [1139, 66] on li "Logout" at bounding box center [1193, 68] width 189 height 25
